Goal: Find contact information: Find contact information

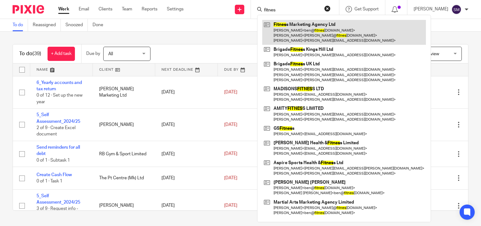
type input "fitnes"
click at [297, 28] on link at bounding box center [344, 32] width 164 height 25
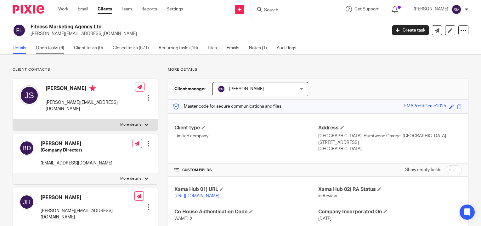
click at [48, 50] on link "Open tasks (6)" at bounding box center [52, 48] width 33 height 12
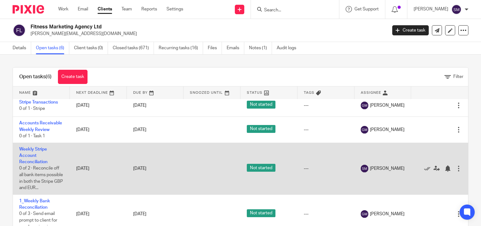
scroll to position [20, 0]
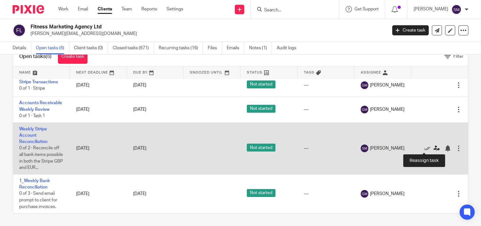
click at [434, 147] on icon at bounding box center [437, 148] width 6 height 6
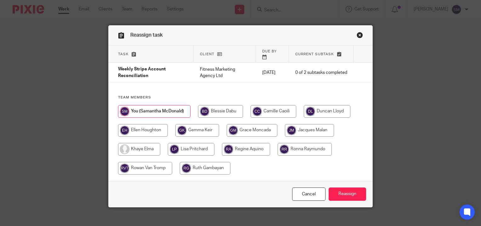
click at [256, 125] on input "radio" at bounding box center [252, 130] width 51 height 13
radio input "true"
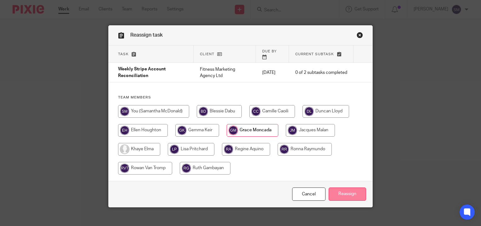
click at [348, 187] on input "Reassign" at bounding box center [347, 194] width 37 height 14
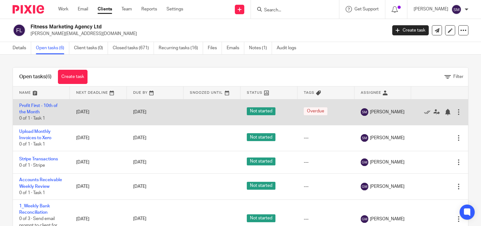
click at [39, 108] on td "Profit First - 10th of the Month 0 of 1 · Task 1" at bounding box center [41, 112] width 57 height 26
click at [37, 104] on link "Profit First - 10th of the Month" at bounding box center [38, 108] width 38 height 11
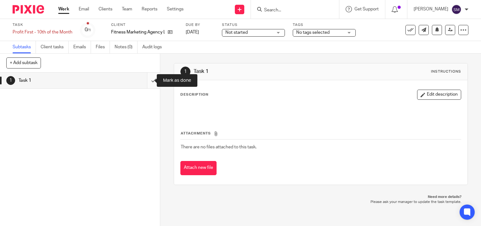
click at [147, 79] on input "submit" at bounding box center [80, 80] width 160 height 16
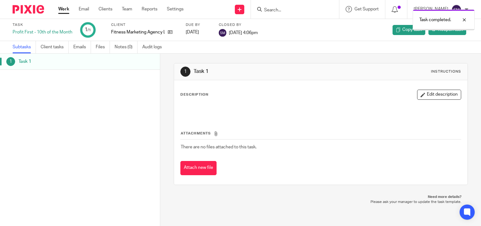
click at [62, 10] on link "Work" at bounding box center [63, 9] width 11 height 6
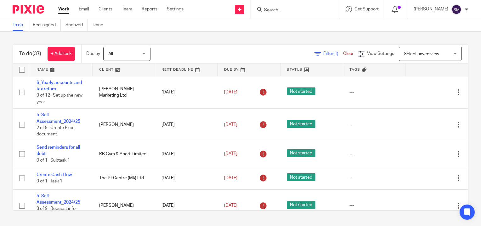
click at [186, 33] on div "To do (37) + Add task Due by All All Today Tomorrow This week Next week This mo…" at bounding box center [240, 126] width 481 height 191
click at [188, 26] on div "To do Reassigned Snoozed Done" at bounding box center [240, 25] width 481 height 13
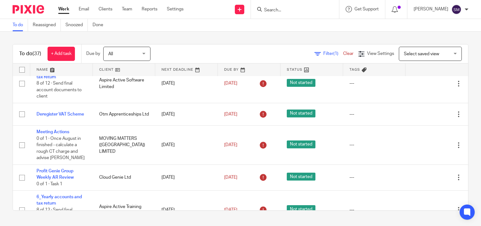
scroll to position [189, 0]
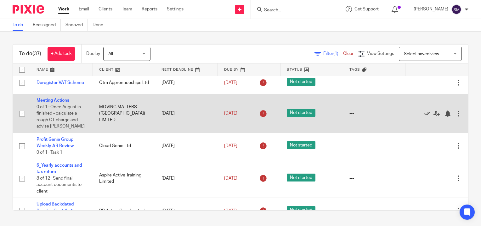
click at [58, 102] on link "Meeting Actions" at bounding box center [53, 100] width 33 height 4
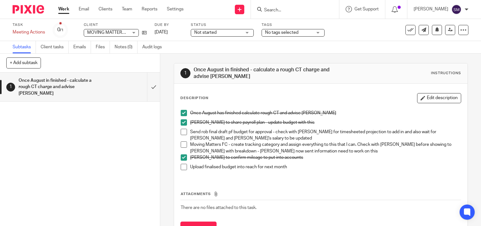
click at [67, 10] on link "Work" at bounding box center [63, 9] width 11 height 6
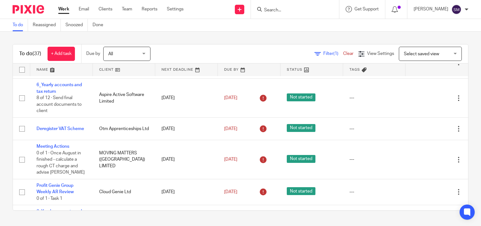
scroll to position [157, 0]
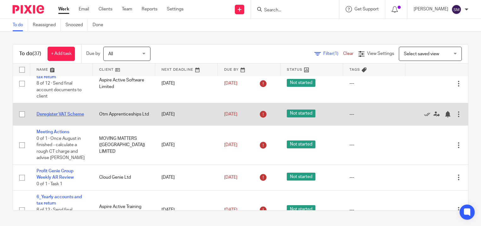
click at [54, 112] on link "Deregister VAT Scheme" at bounding box center [61, 114] width 48 height 4
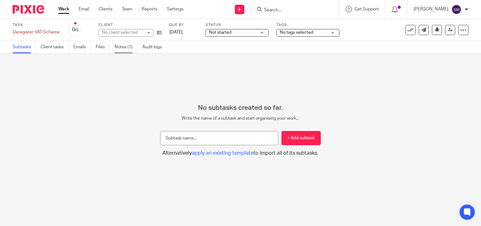
click at [127, 44] on link "Notes (1)" at bounding box center [126, 47] width 23 height 12
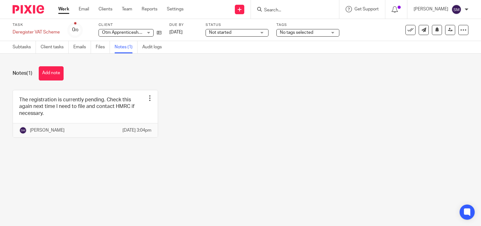
click at [62, 9] on link "Work" at bounding box center [63, 9] width 11 height 6
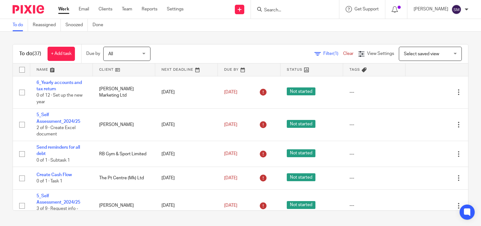
click at [274, 8] on input "Search" at bounding box center [292, 11] width 57 height 6
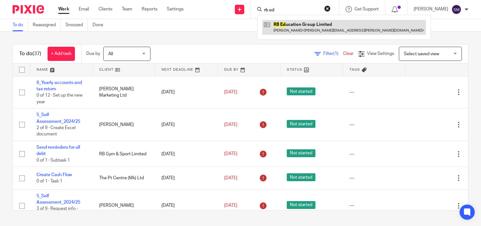
type input "rb ed"
click at [291, 25] on link at bounding box center [344, 27] width 164 height 14
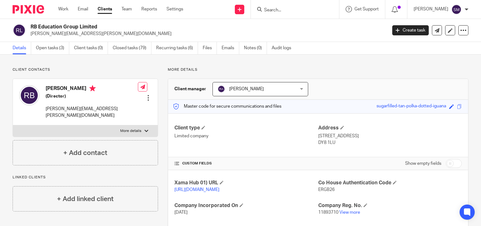
click at [278, 5] on form at bounding box center [297, 9] width 67 height 8
click at [278, 10] on input "Search" at bounding box center [292, 11] width 57 height 6
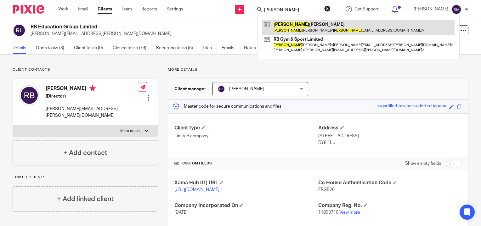
type input "[PERSON_NAME]"
click at [294, 27] on link at bounding box center [358, 27] width 192 height 14
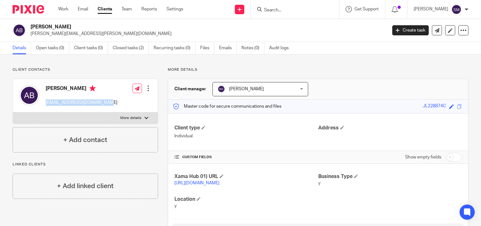
drag, startPoint x: 110, startPoint y: 102, endPoint x: 44, endPoint y: 104, distance: 66.2
click at [44, 104] on div "[PERSON_NAME] [EMAIL_ADDRESS][DOMAIN_NAME] Edit contact Create client from cont…" at bounding box center [85, 95] width 145 height 33
copy p "[EMAIL_ADDRESS][DOMAIN_NAME]"
